Goal: Transaction & Acquisition: Purchase product/service

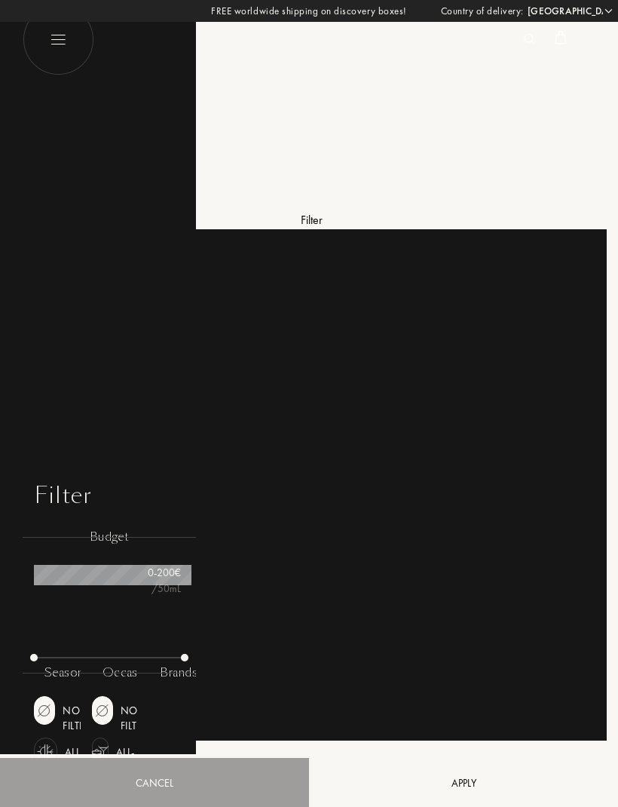
select select "ES"
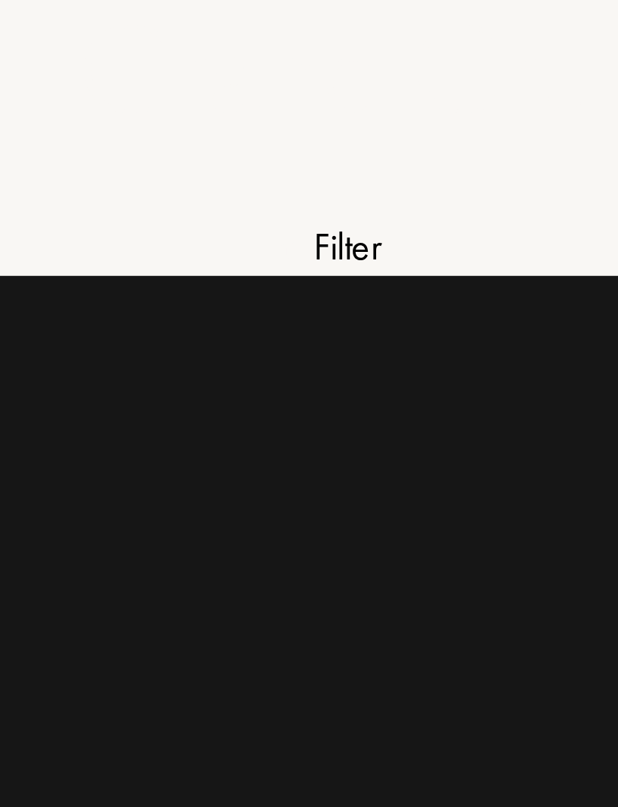
scroll to position [91, 151]
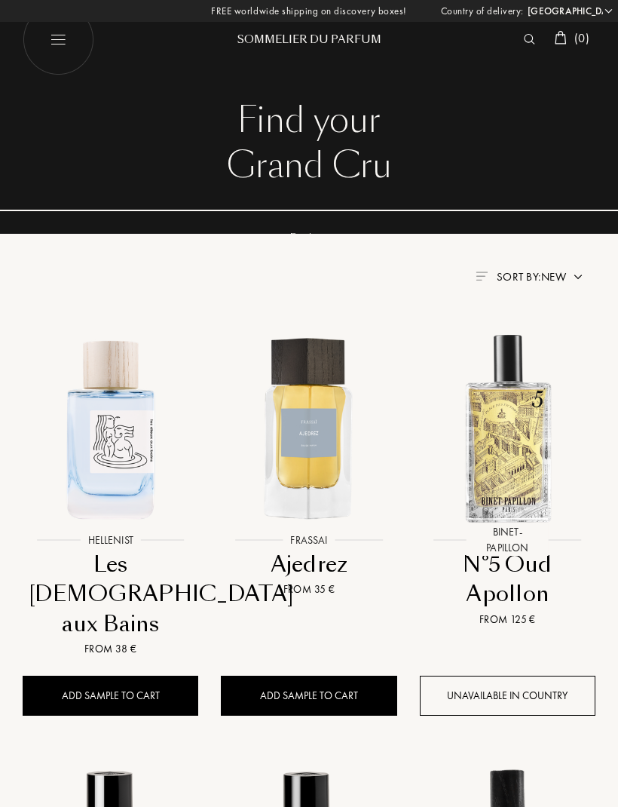
select select "ES"
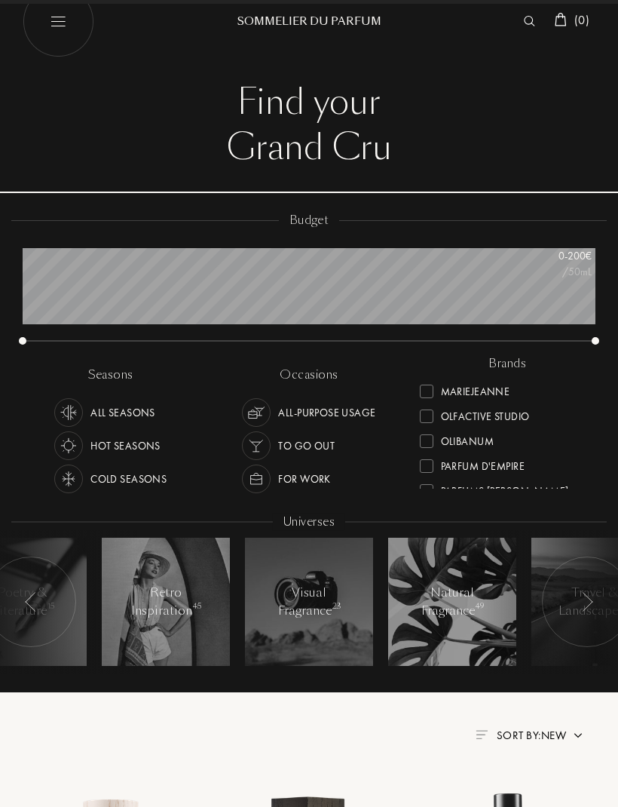
scroll to position [401, 0]
click at [438, 430] on div "Olibanum" at bounding box center [457, 440] width 74 height 20
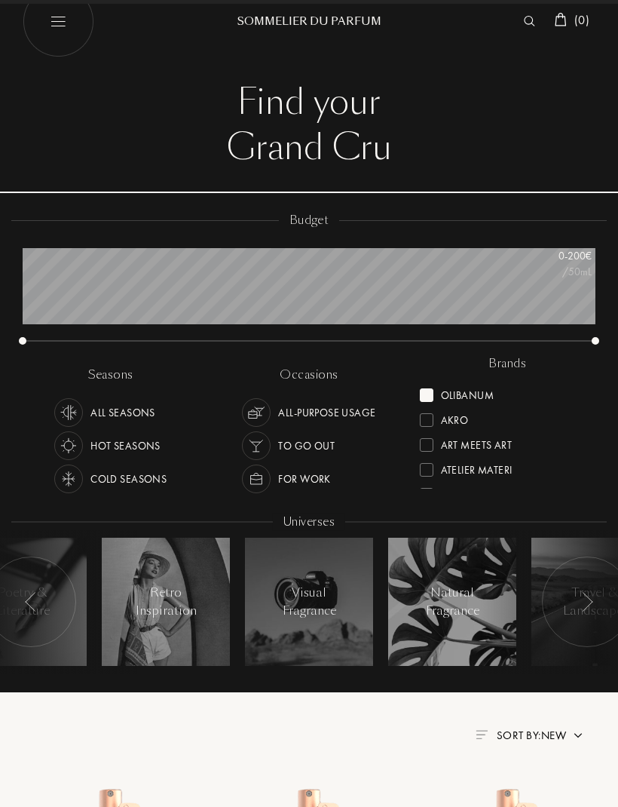
click at [435, 407] on div "Akro" at bounding box center [444, 417] width 49 height 20
click at [431, 422] on div at bounding box center [427, 420] width 14 height 14
click at [428, 394] on div at bounding box center [427, 395] width 14 height 14
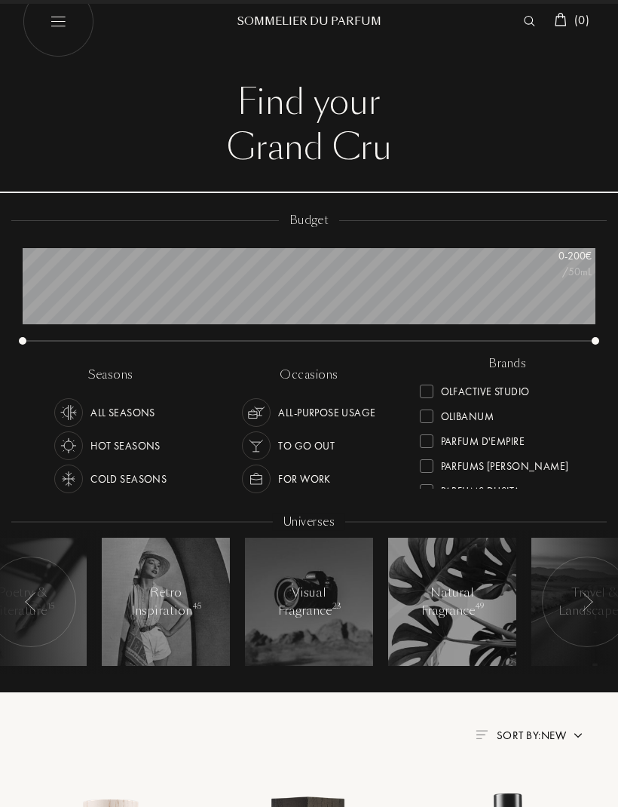
scroll to position [428, 0]
click at [431, 387] on div at bounding box center [427, 391] width 14 height 14
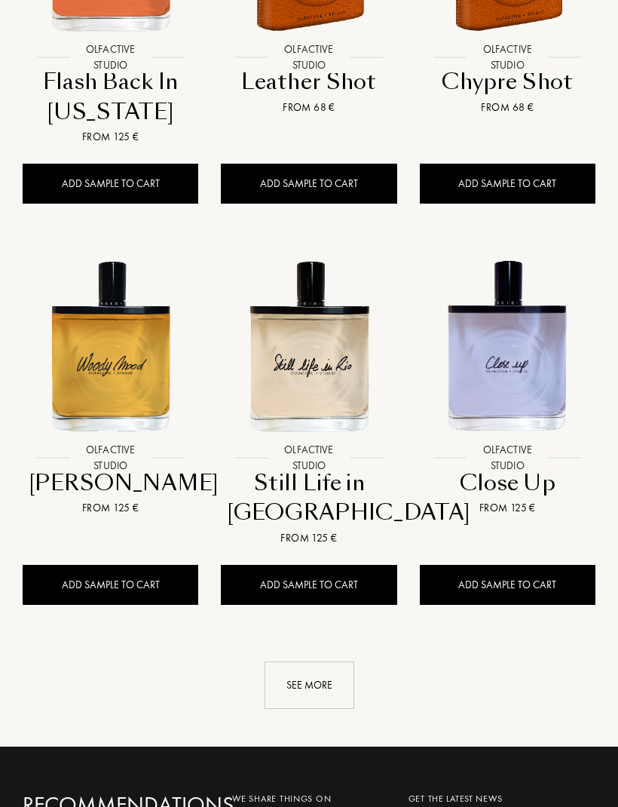
scroll to position [1785, 0]
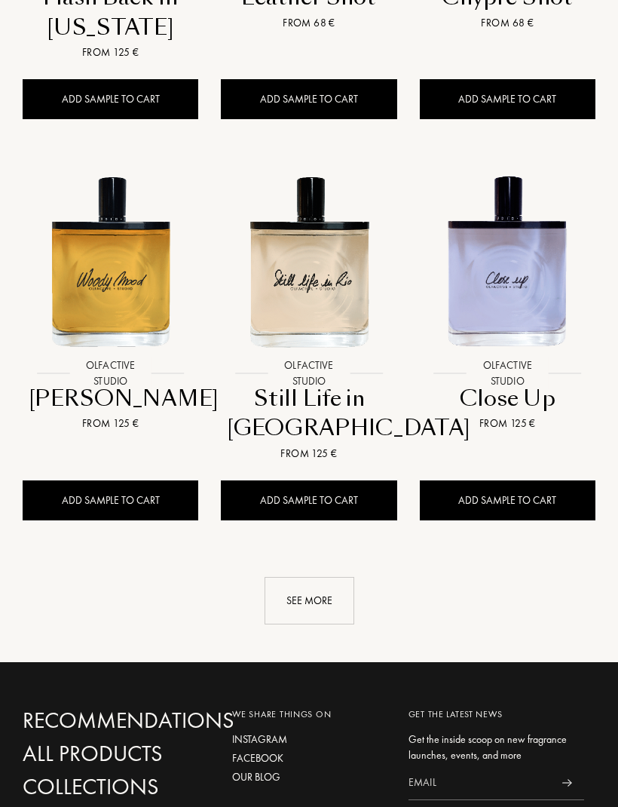
click at [324, 578] on div "See more" at bounding box center [310, 602] width 90 height 48
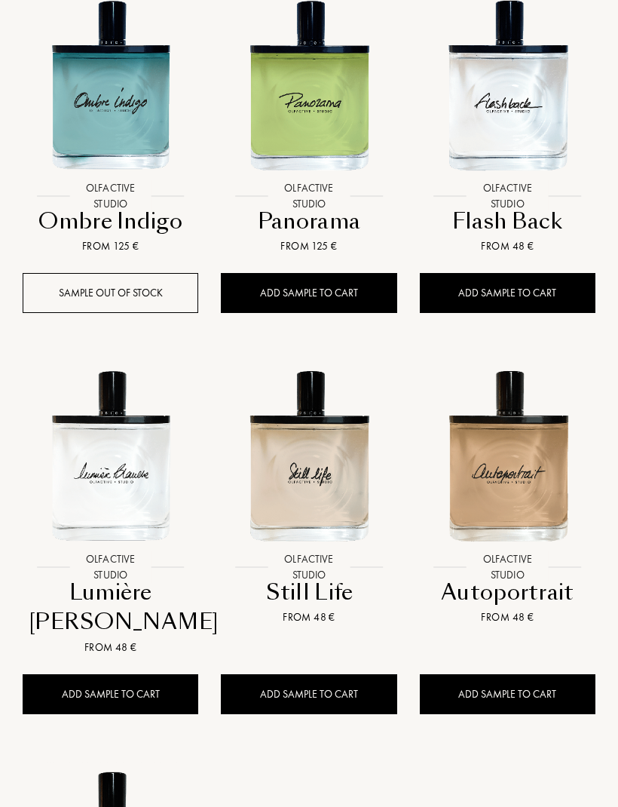
scroll to position [2394, 0]
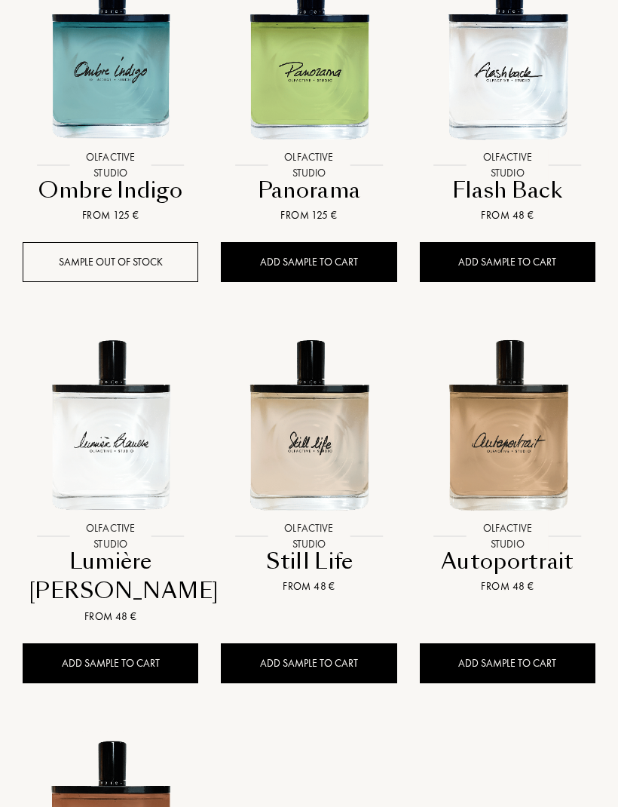
click at [332, 644] on div "Add sample to cart" at bounding box center [309, 664] width 176 height 40
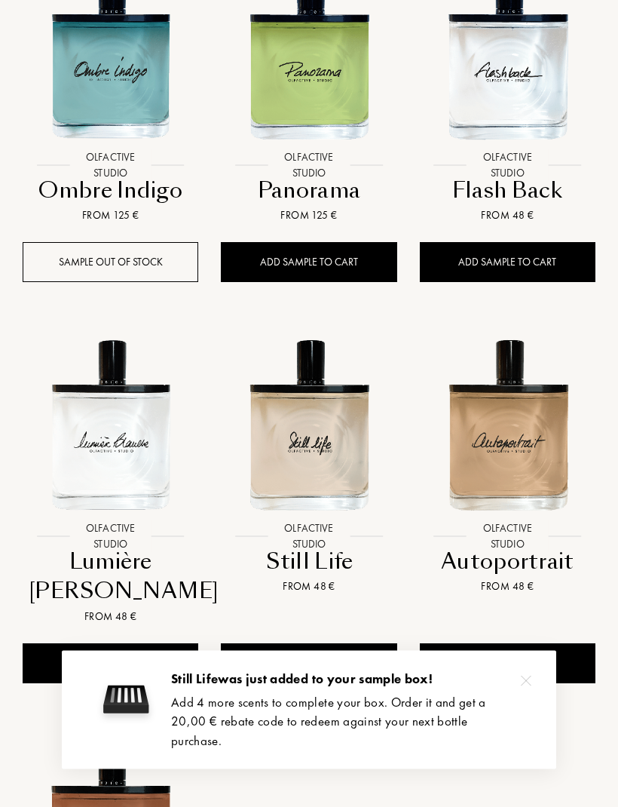
scroll to position [2395, 0]
click at [141, 643] on div "Add sample to cart" at bounding box center [111, 663] width 176 height 40
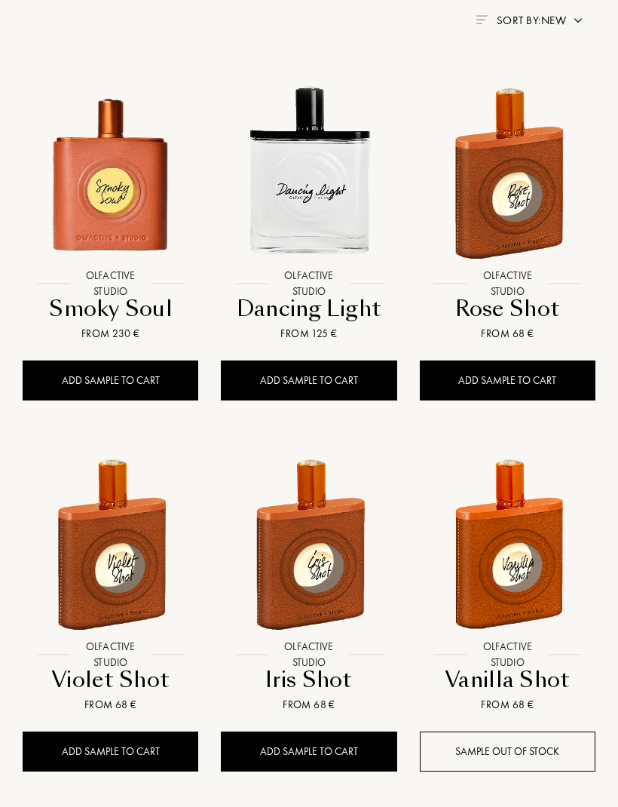
scroll to position [719, 0]
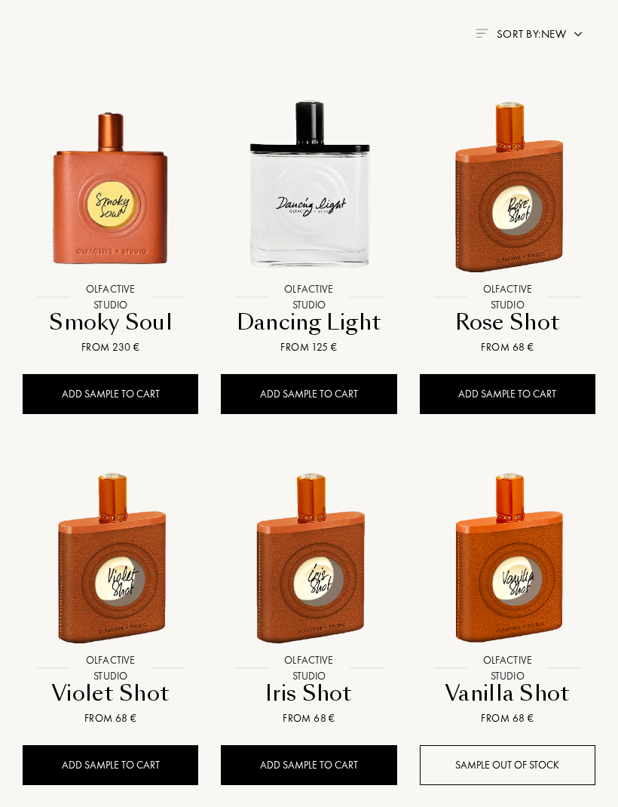
click at [314, 410] on div "Add sample to cart" at bounding box center [309, 394] width 176 height 40
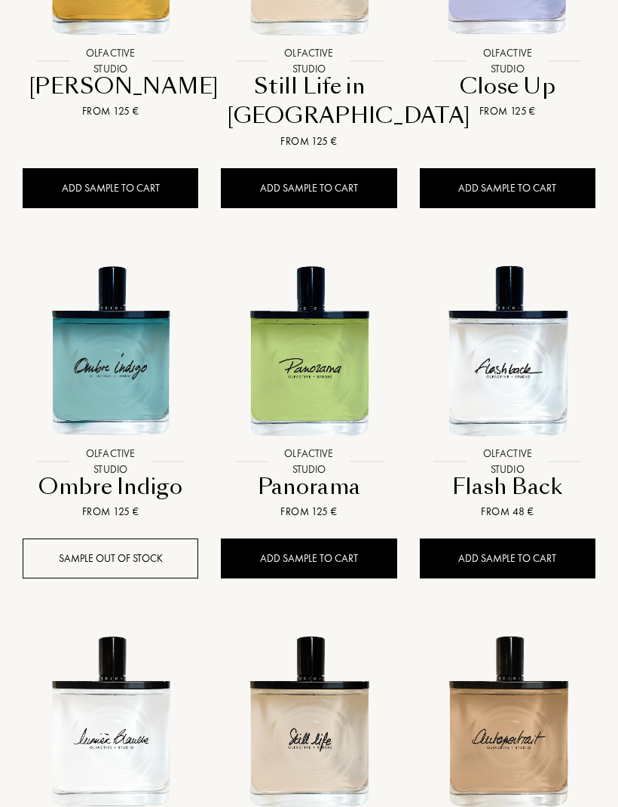
scroll to position [2099, 0]
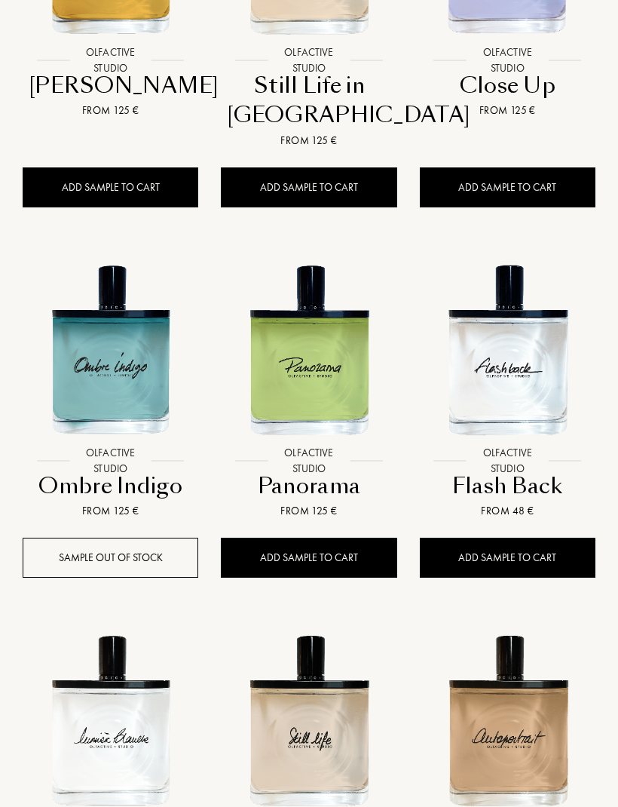
click at [566, 539] on div "Add sample to cart" at bounding box center [508, 558] width 176 height 40
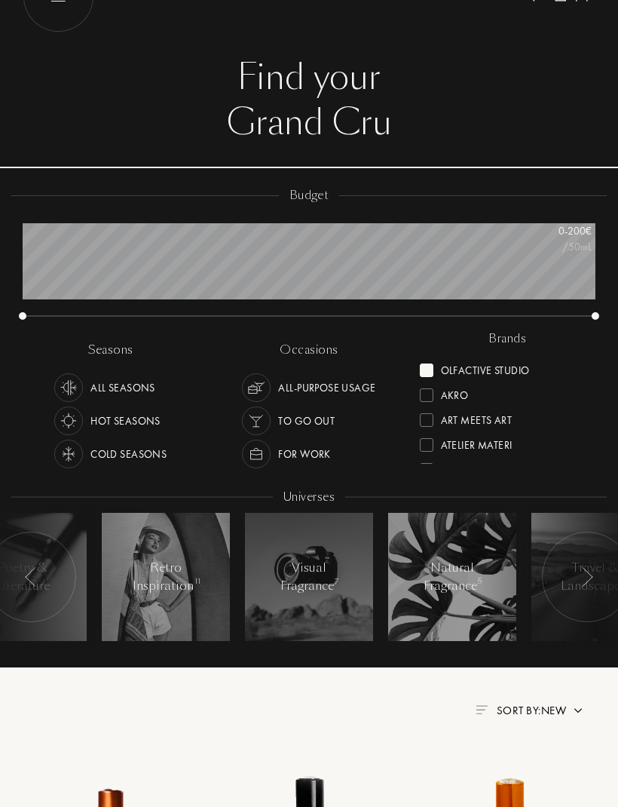
scroll to position [0, 0]
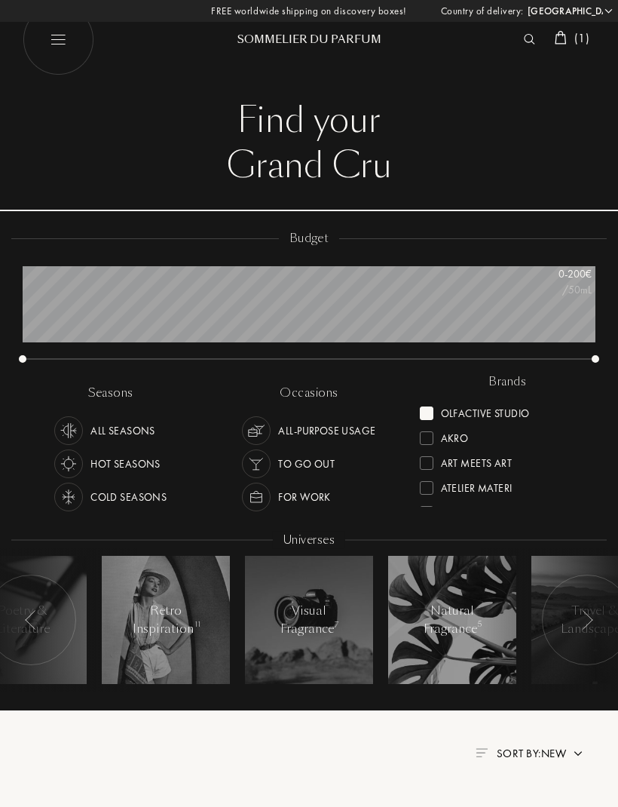
click at [434, 414] on div "Olfactive Studio" at bounding box center [475, 410] width 110 height 20
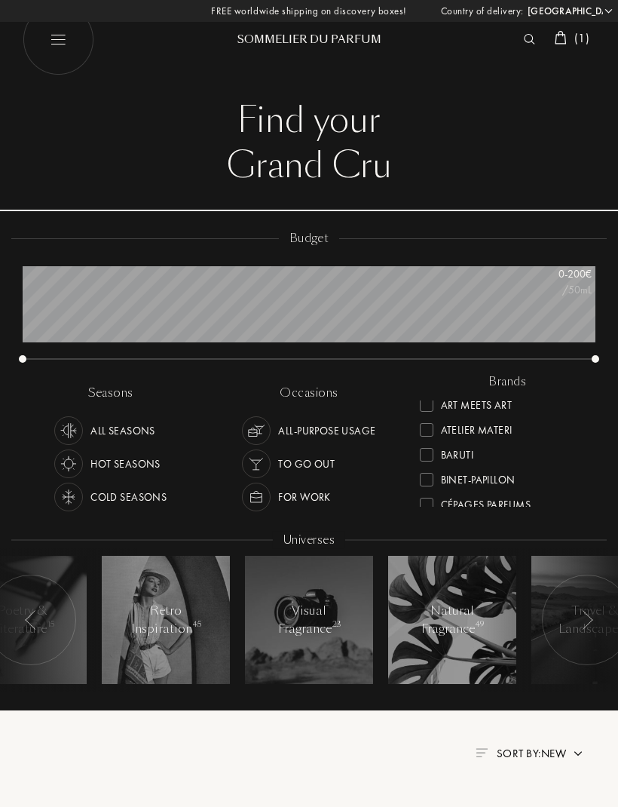
scroll to position [34, 0]
click at [434, 425] on div "Atelier Materi" at bounding box center [466, 426] width 93 height 20
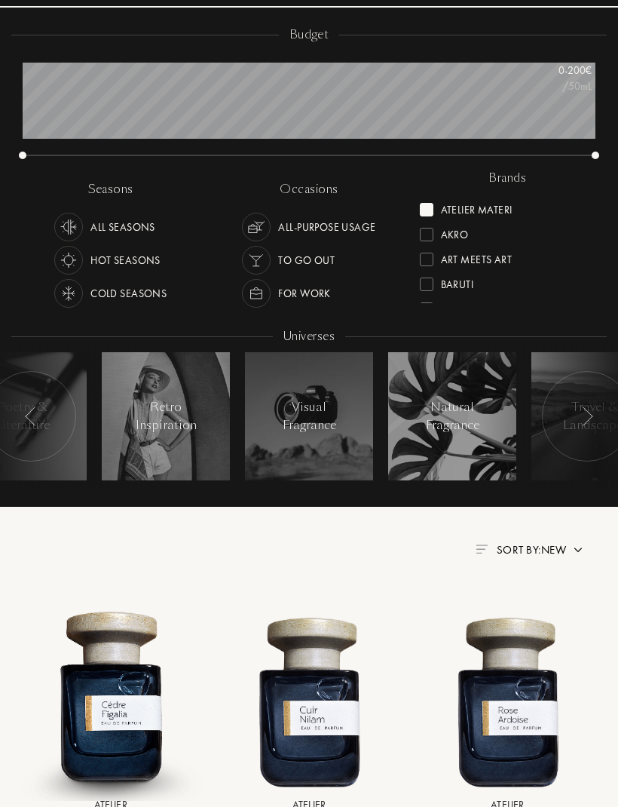
scroll to position [292, 0]
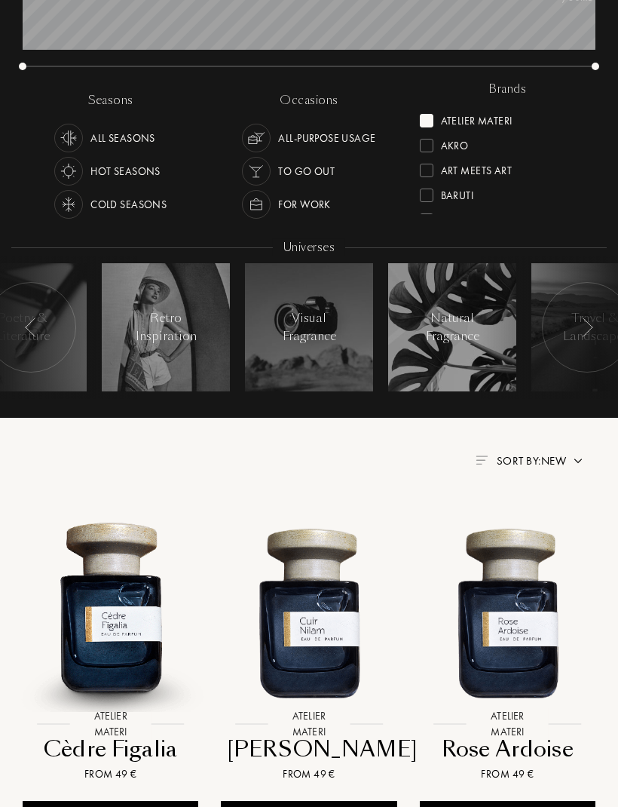
click at [429, 118] on div at bounding box center [427, 122] width 14 height 14
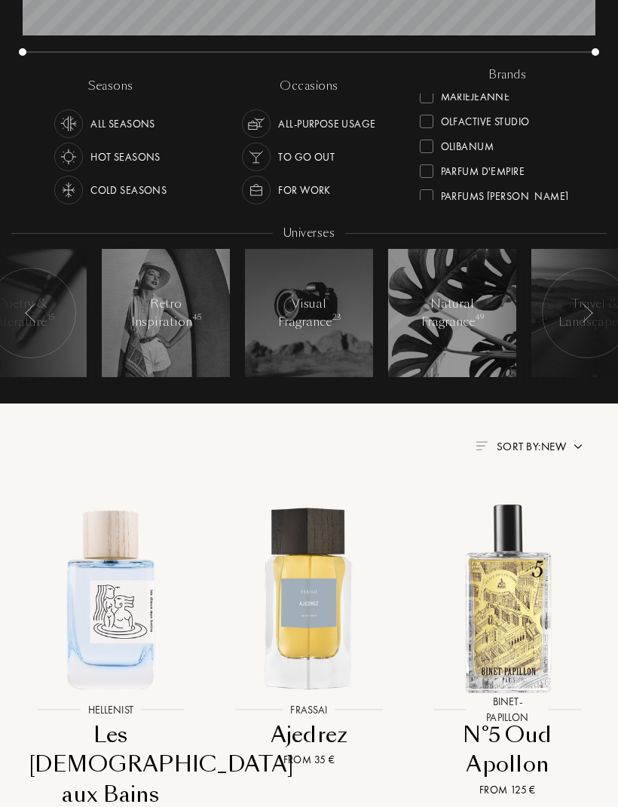
scroll to position [407, 0]
click at [423, 151] on div at bounding box center [427, 148] width 14 height 14
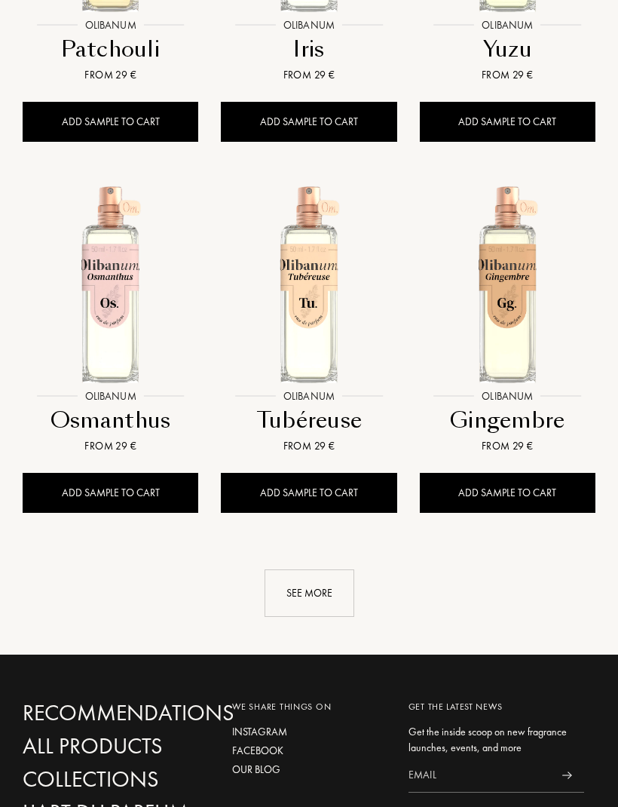
scroll to position [1741, 0]
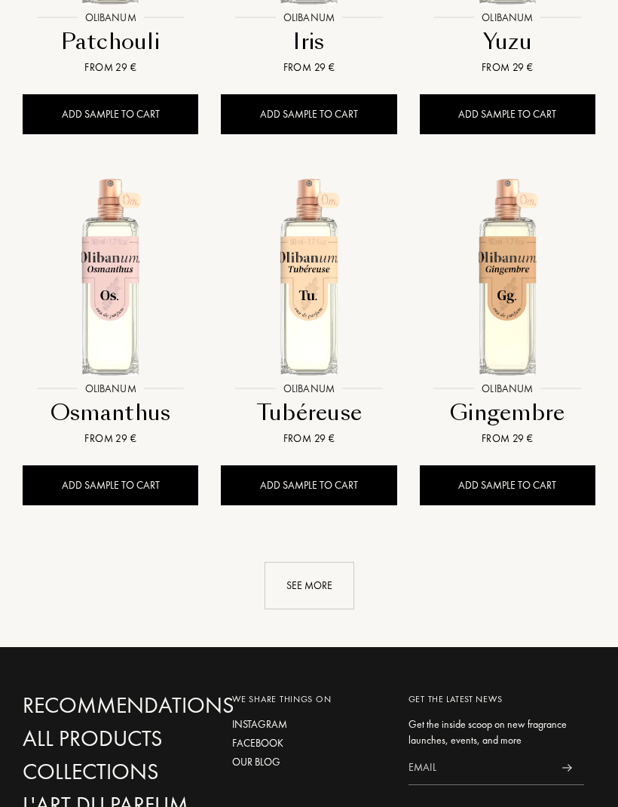
click at [313, 605] on div "See more" at bounding box center [310, 586] width 90 height 48
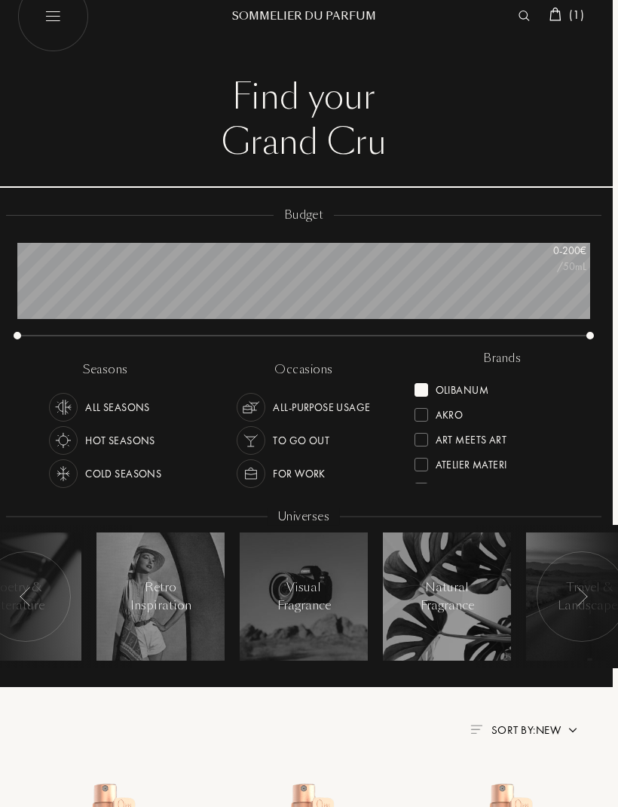
scroll to position [0, 5]
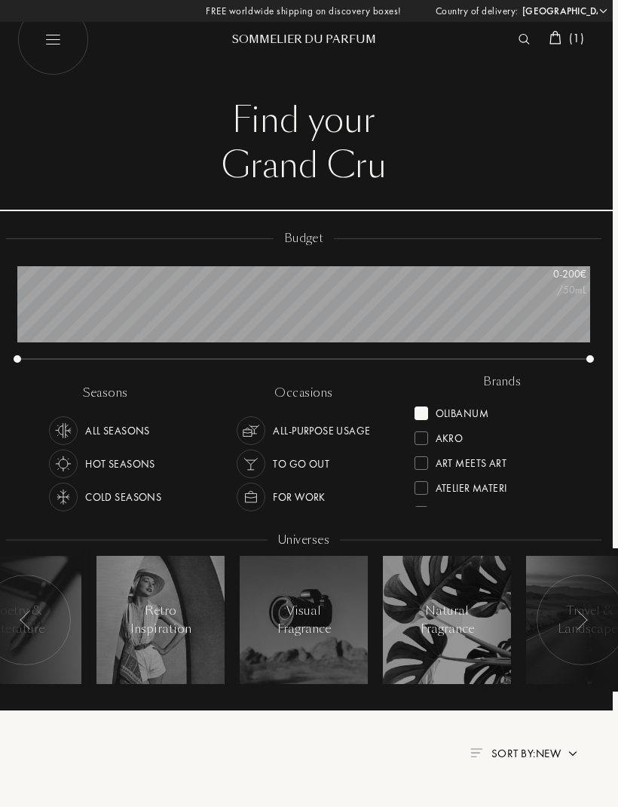
click at [558, 41] on img at bounding box center [557, 38] width 12 height 14
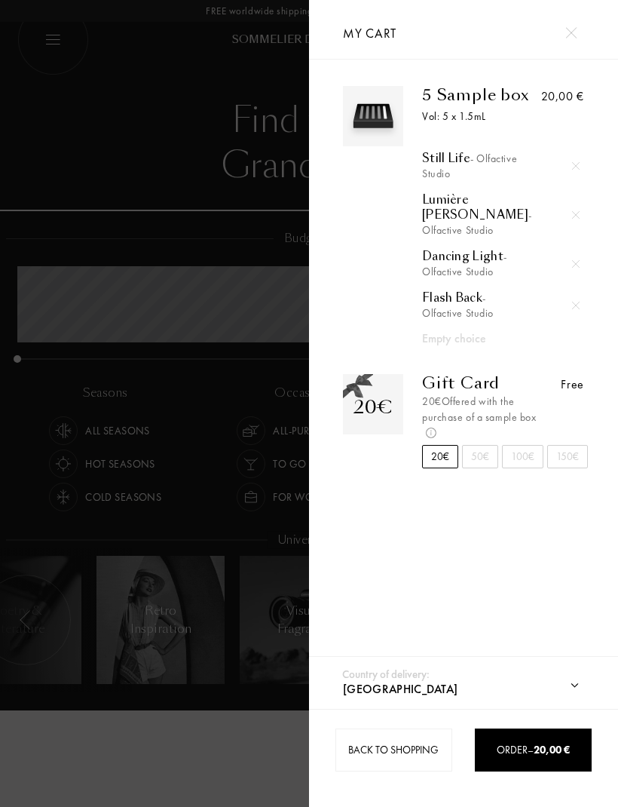
click at [491, 378] on div "Gift Card" at bounding box center [483, 383] width 122 height 18
click at [209, 164] on div at bounding box center [154, 403] width 309 height 807
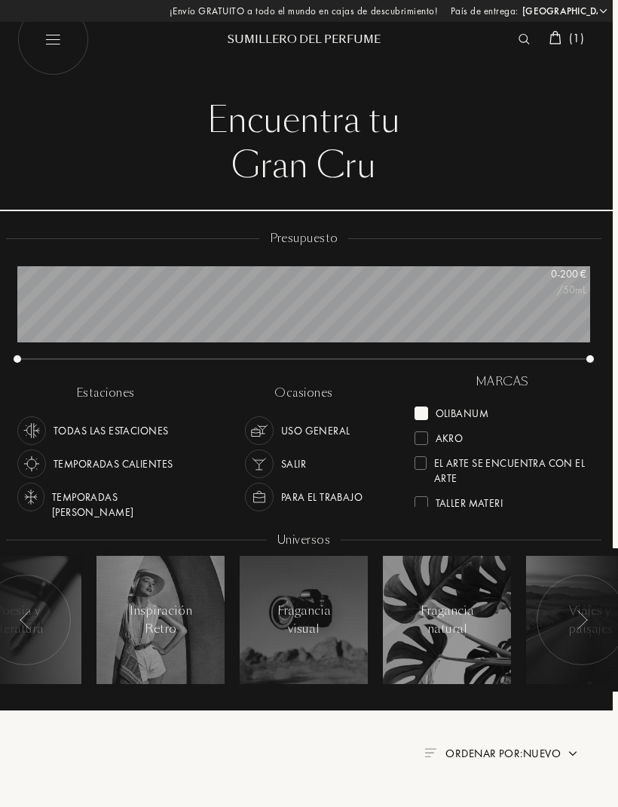
click at [569, 37] on span "(1)" at bounding box center [576, 38] width 15 height 16
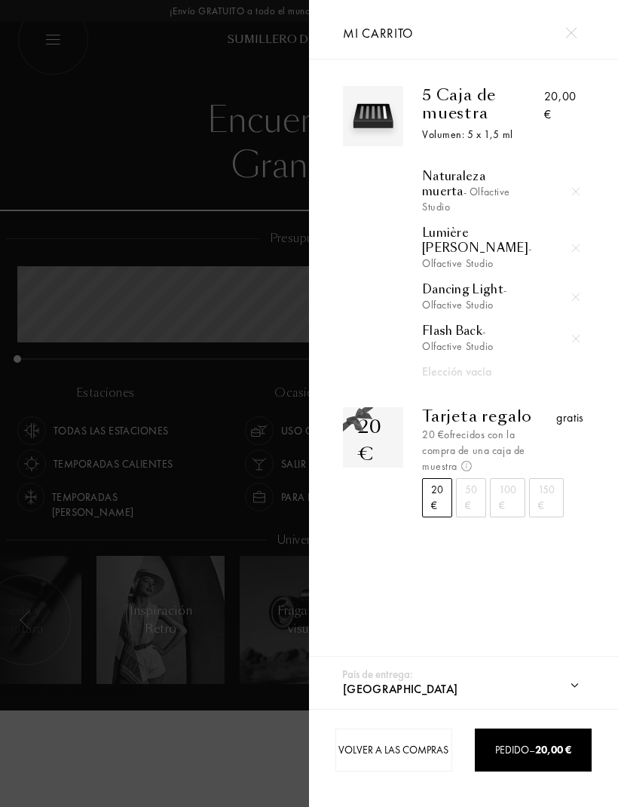
click at [474, 459] on span at bounding box center [467, 466] width 18 height 14
click at [259, 238] on div at bounding box center [154, 403] width 309 height 807
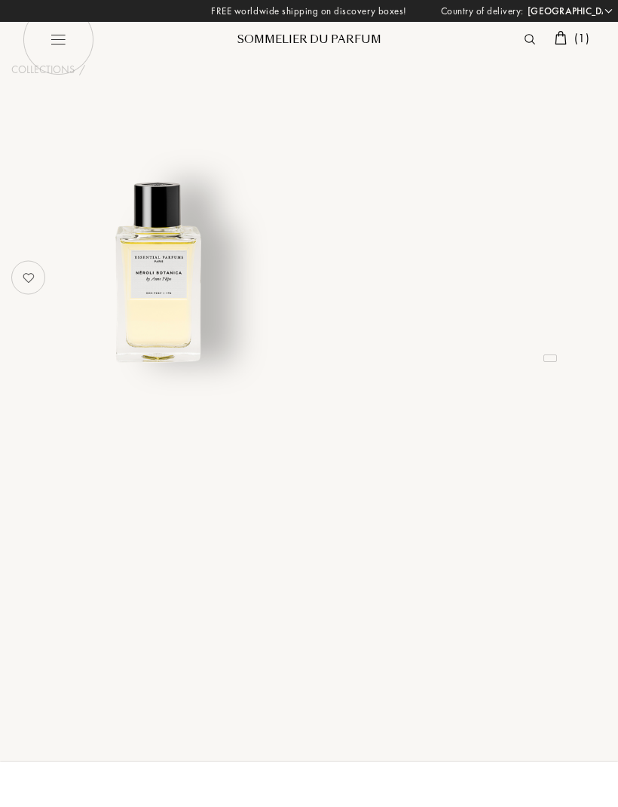
select select "ES"
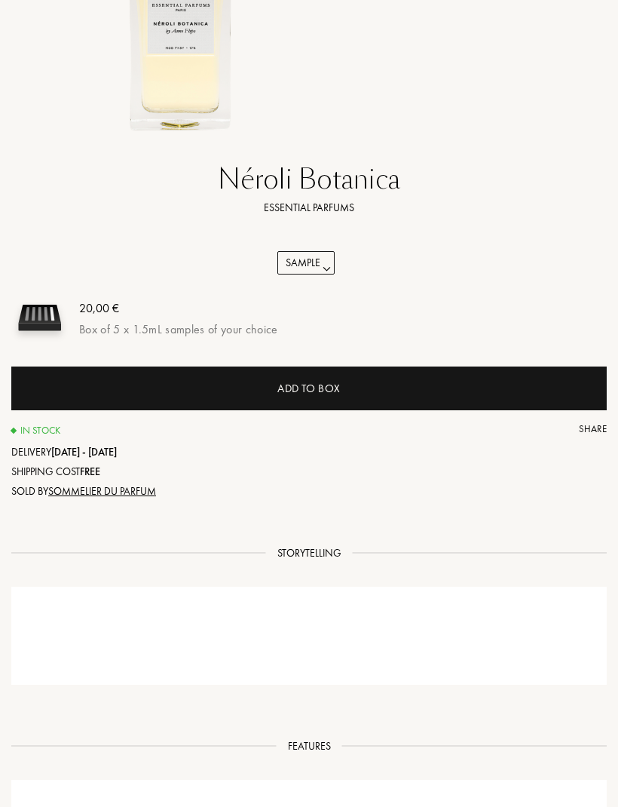
select select "ES"
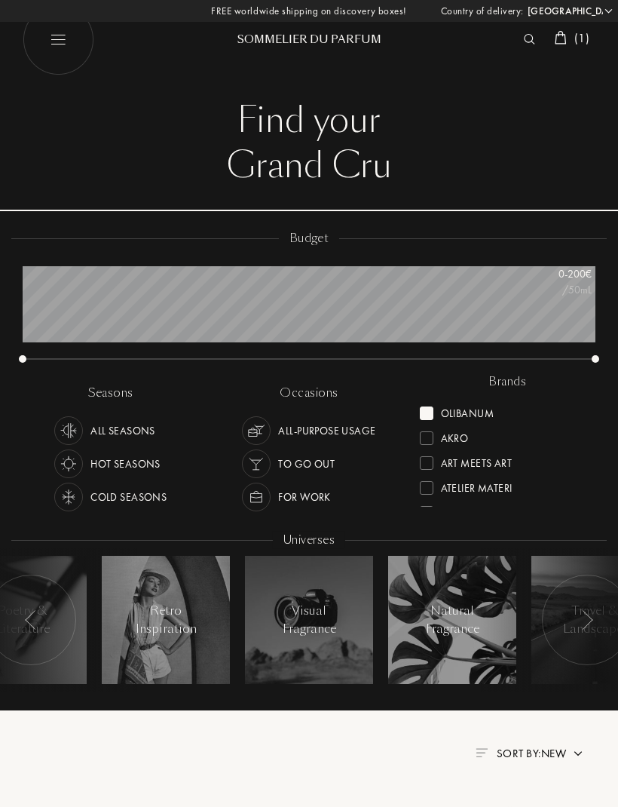
select select "ES"
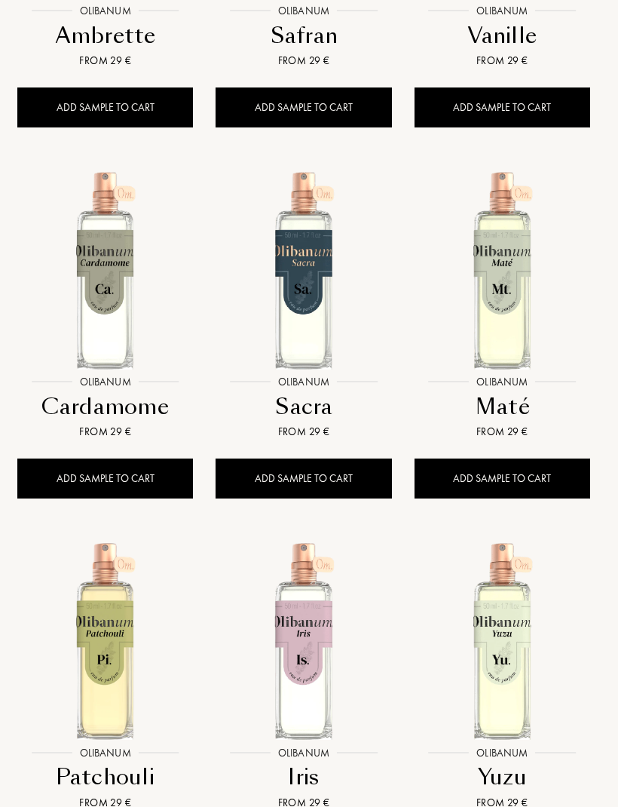
scroll to position [839, 5]
